Goal: Check status: Verify the current state of an ongoing process or item

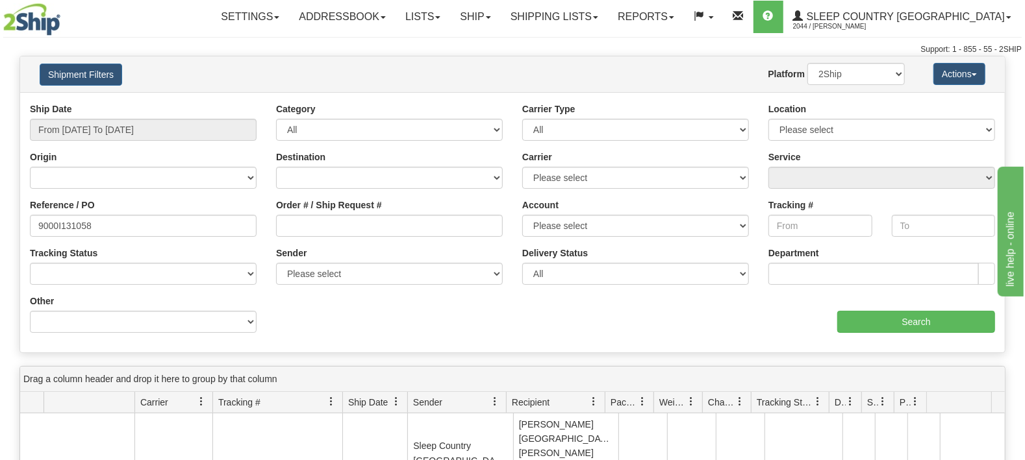
type input "9000I131058"
click at [98, 116] on div "Ship Date From [DATE] To [DATE]" at bounding box center [143, 122] width 227 height 38
click at [103, 124] on input "From [DATE] To [DATE]" at bounding box center [143, 130] width 227 height 22
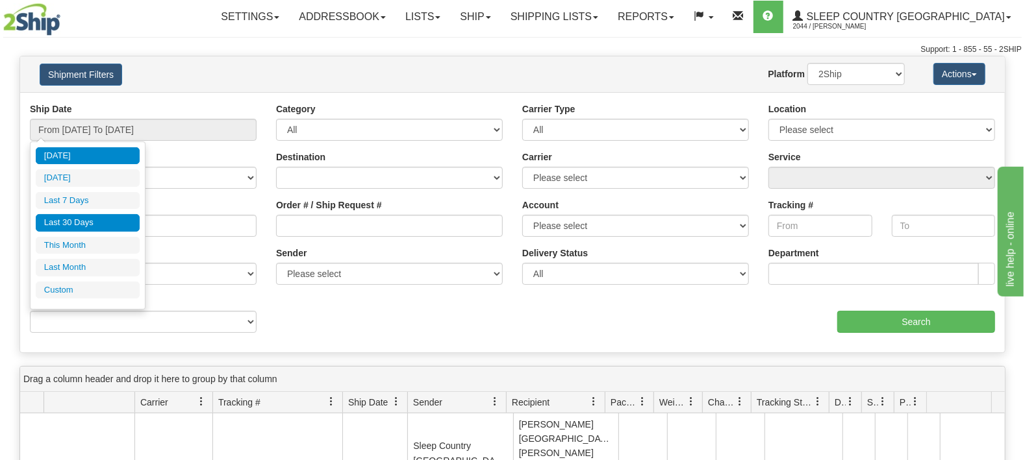
click at [83, 221] on li "Last 30 Days" at bounding box center [88, 223] width 104 height 18
type input "From [DATE] To [DATE]"
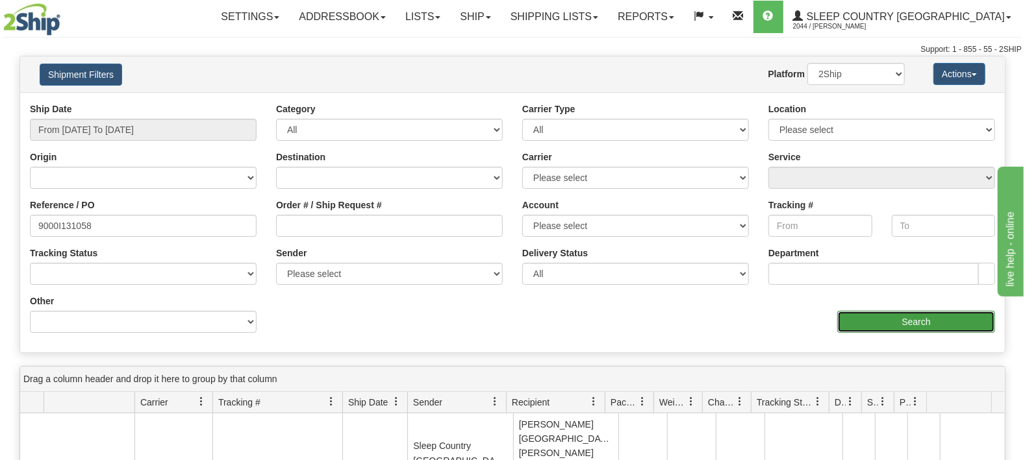
click at [925, 312] on input "Search" at bounding box center [916, 322] width 158 height 22
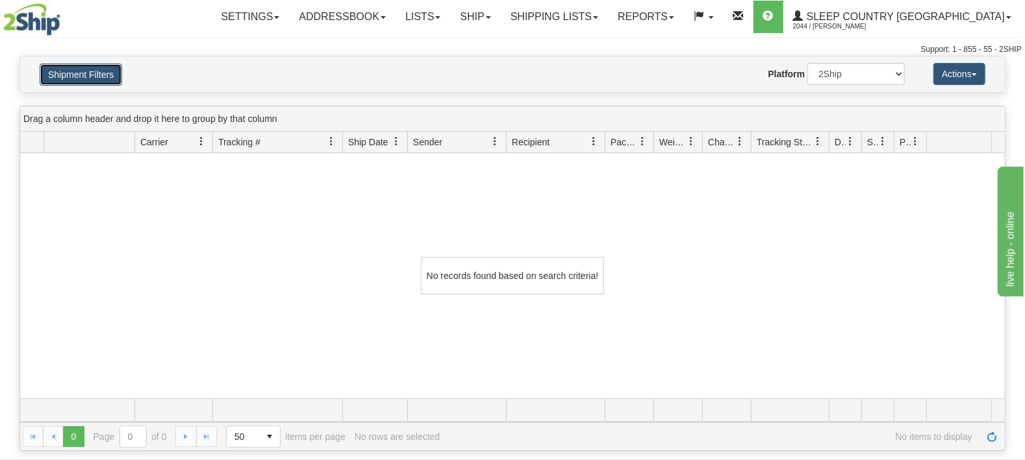
click at [63, 74] on button "Shipment Filters" at bounding box center [81, 75] width 82 height 22
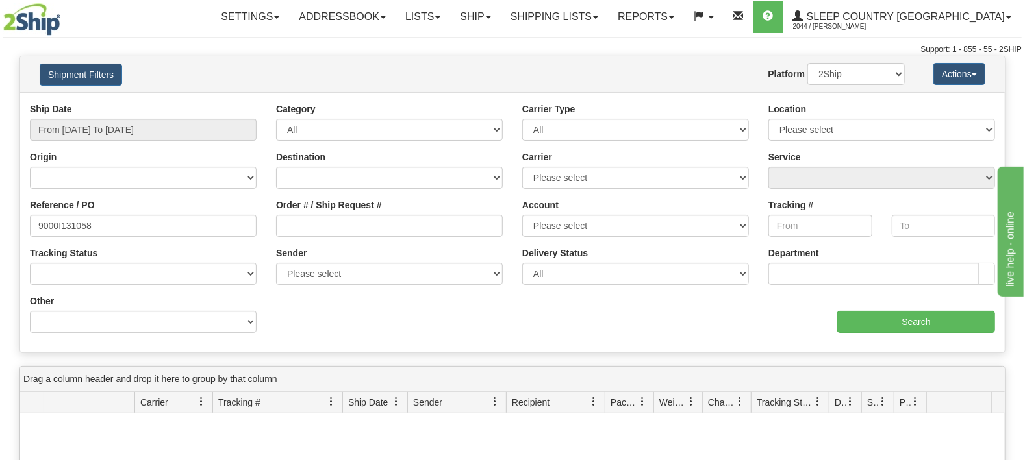
drag, startPoint x: 353, startPoint y: 327, endPoint x: 219, endPoint y: 265, distance: 147.3
click at [353, 327] on div "Ship Date From [DATE] To [DATE] Category All Inbound Outbound Carrier Type All …" at bounding box center [512, 223] width 984 height 240
click at [130, 230] on input "9000I131058" at bounding box center [143, 226] width 227 height 22
drag, startPoint x: 179, startPoint y: 222, endPoint x: 0, endPoint y: 219, distance: 179.2
click at [30, 219] on input "9000I131058" at bounding box center [143, 226] width 227 height 22
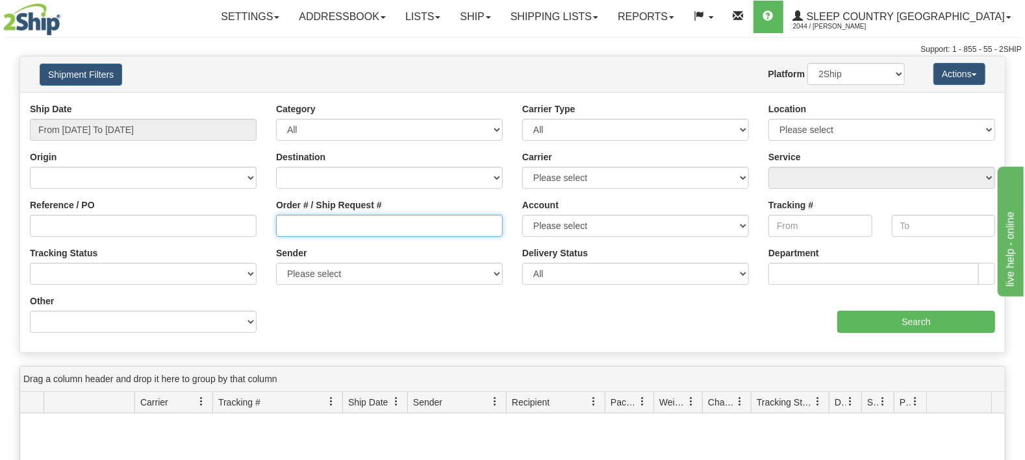
click at [445, 230] on input "Order # / Ship Request #" at bounding box center [389, 226] width 227 height 22
paste input "9000I131058"
type input "9000I131058"
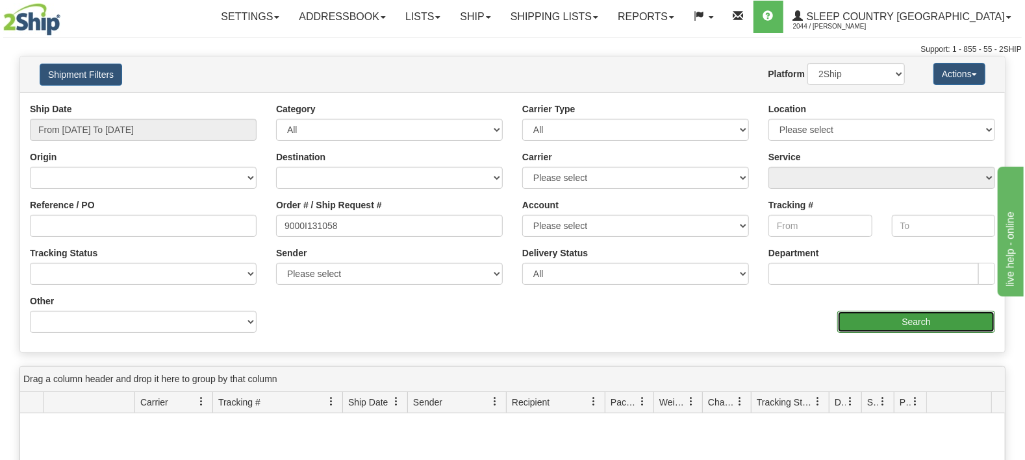
click at [906, 316] on input "Search" at bounding box center [916, 322] width 158 height 22
